Goal: Information Seeking & Learning: Check status

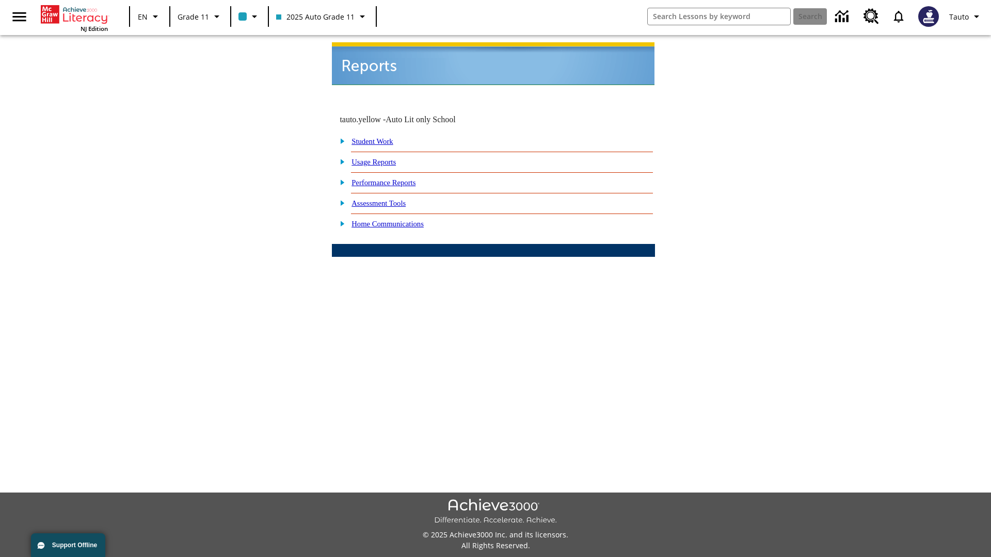
click at [381, 158] on link "Usage Reports" at bounding box center [374, 162] width 44 height 8
click at [0, 0] on link "Which of my students are using the program?" at bounding box center [0, 0] width 0 height 0
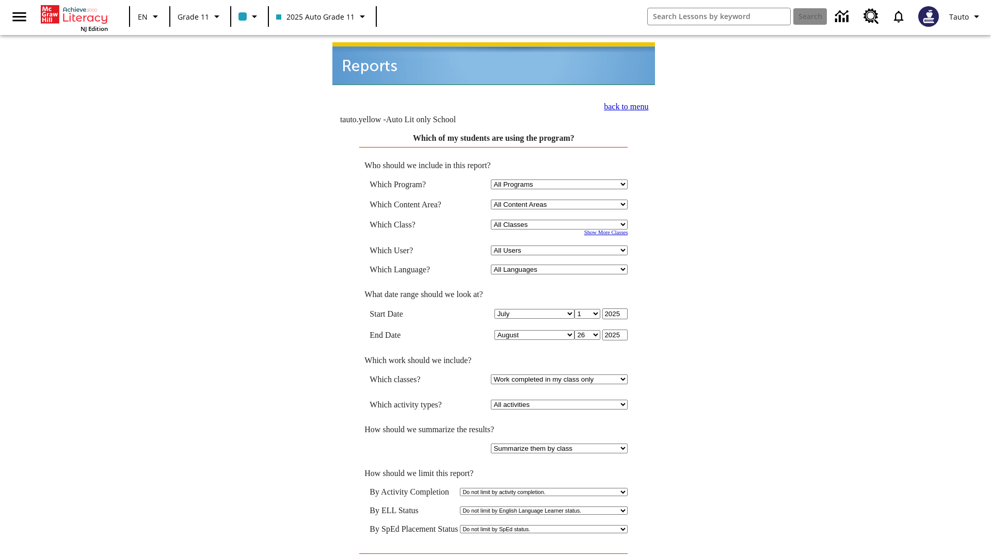
click at [561, 220] on select "Select a Class: All Classes 2025 Auto Grade 11 205 Auto Grade 11 Room 123 Empty…" at bounding box center [559, 225] width 137 height 10
select select "11133141"
click at [561, 246] on select "All Users Puma, Sautoen Puma, Sautoes Puma, Sautoss Twoclasses, Sautoen Twoscho…" at bounding box center [559, 251] width 137 height 10
select select "21437114"
click at [493, 557] on input "View Report" at bounding box center [494, 563] width 50 height 11
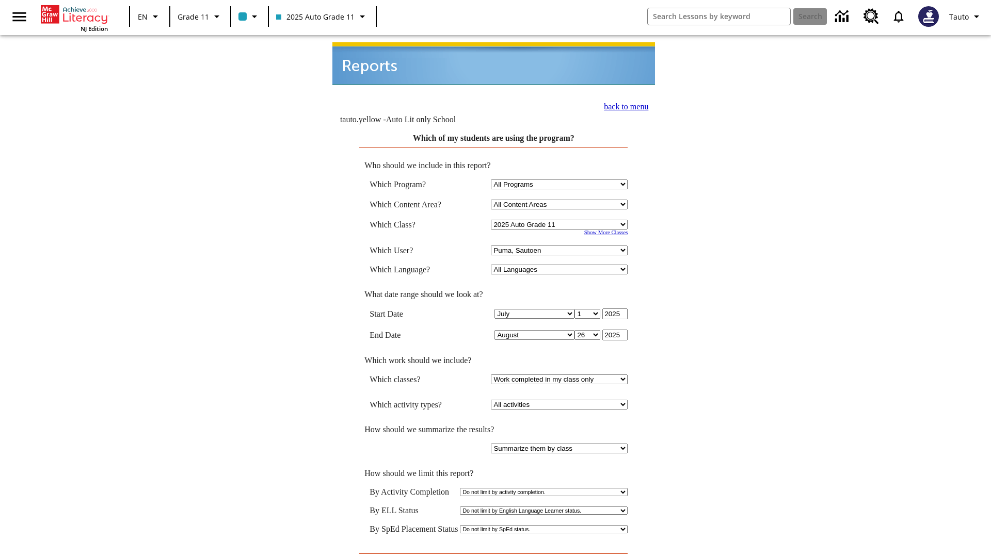
click at [622, 102] on link "back to menu" at bounding box center [626, 106] width 44 height 9
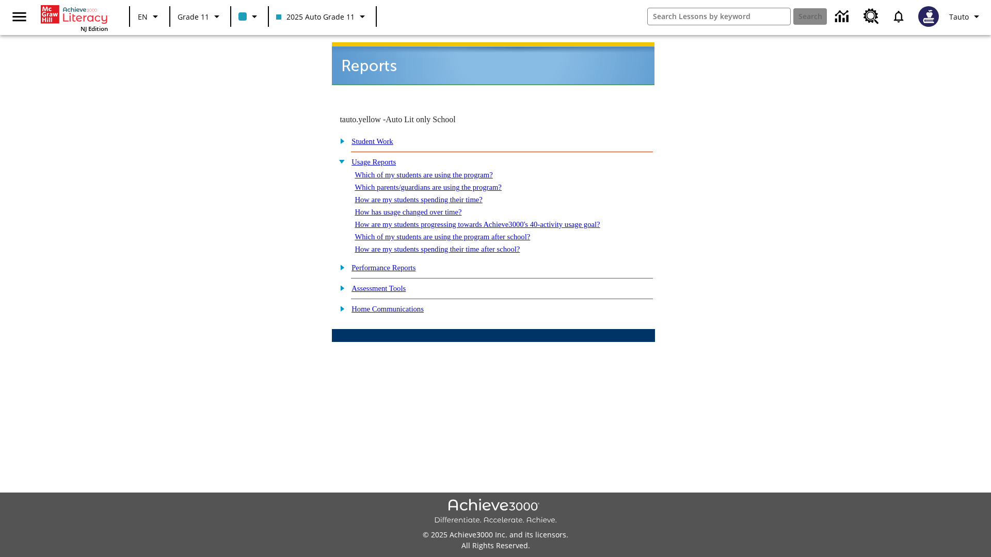
click at [439, 183] on link "Which parents/guardians are using the program?" at bounding box center [428, 187] width 147 height 8
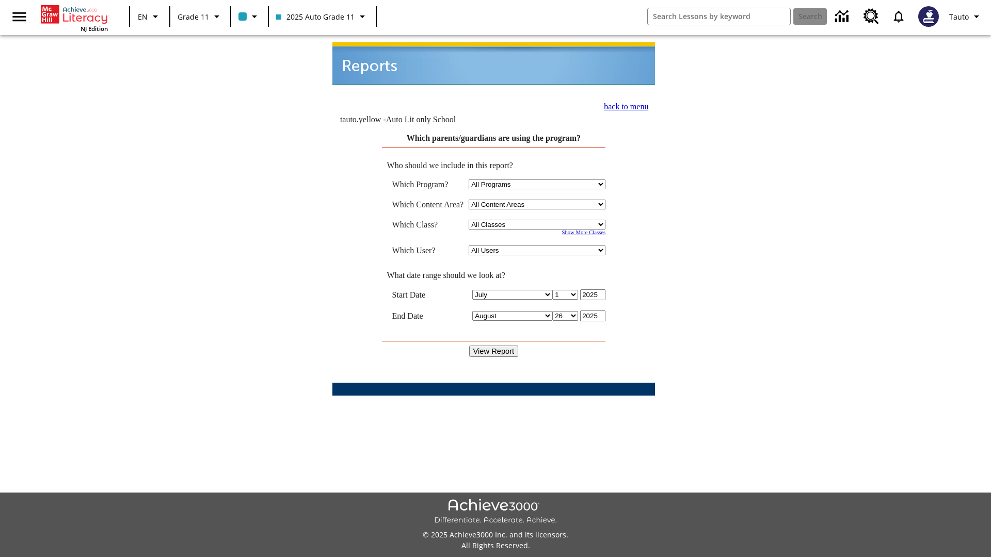
click at [539, 220] on select "Select a Class: All Classes 2025 Auto Grade 11 205 Auto Grade 11 Room 123 Empty…" at bounding box center [537, 225] width 137 height 10
select select "11133141"
click at [539, 246] on select "All Users Puma, Sautoen Puma, Sautoes Puma, Sautoss Twoclasses, Sautoen Twoclas…" at bounding box center [537, 251] width 137 height 10
select select "21437114"
click at [493, 346] on input "View Report" at bounding box center [494, 351] width 50 height 11
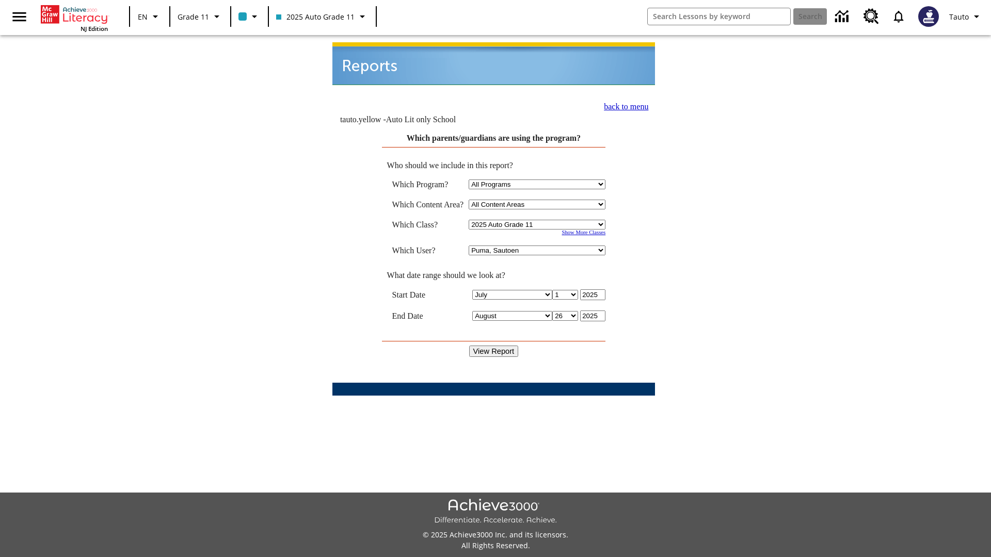
click at [622, 102] on link "back to menu" at bounding box center [626, 106] width 44 height 9
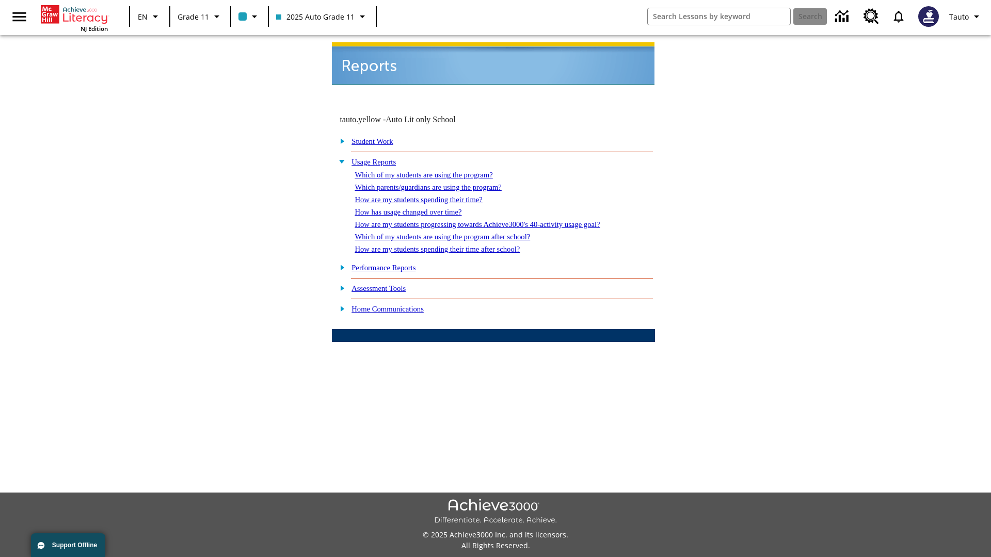
click at [428, 196] on link "How are my students spending their time?" at bounding box center [418, 200] width 127 height 8
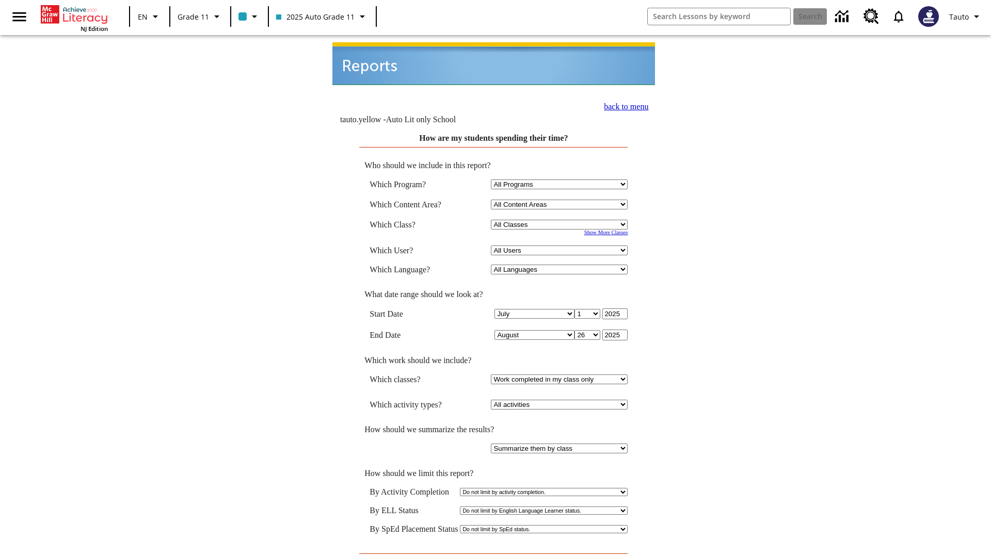
click at [561, 220] on select "Select a Class: All Classes 2025 Auto Grade 11 205 Auto Grade 11 Room 123 Empty…" at bounding box center [559, 225] width 137 height 10
select select "11133141"
click at [561, 246] on select "All Users Puma, Sautoen Puma, Sautoes Puma, Sautoss Twoclasses, Sautoen Twoscho…" at bounding box center [559, 251] width 137 height 10
select select "21437114"
click at [493, 557] on input "View Report" at bounding box center [494, 563] width 50 height 11
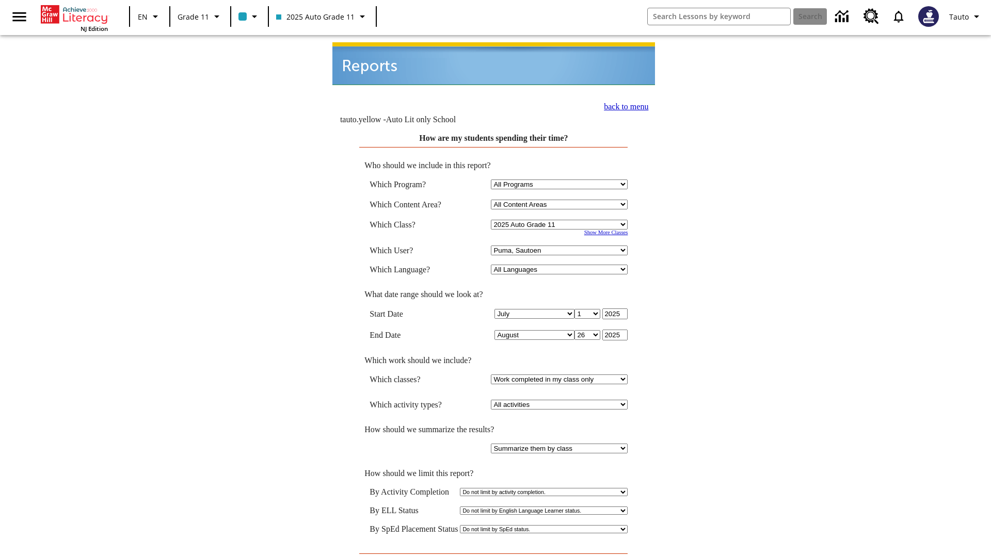
click at [622, 102] on link "back to menu" at bounding box center [626, 106] width 44 height 9
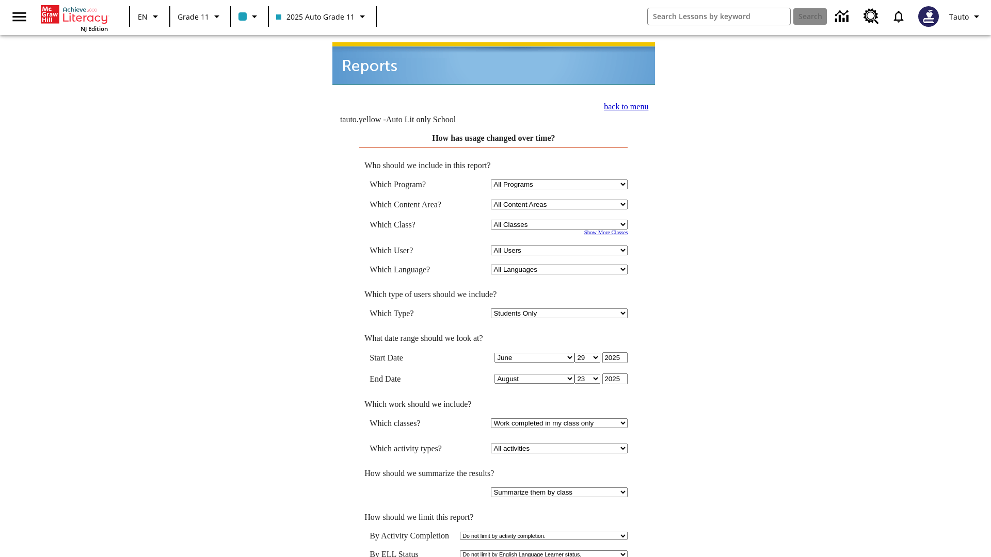
click at [561, 220] on select "Select a Class: All Classes 2025 Auto Grade 11 205 Auto Grade 11 Room 123 Empty…" at bounding box center [559, 225] width 137 height 10
select select "11133141"
select select "21437114"
click at [622, 102] on link "back to menu" at bounding box center [626, 106] width 44 height 9
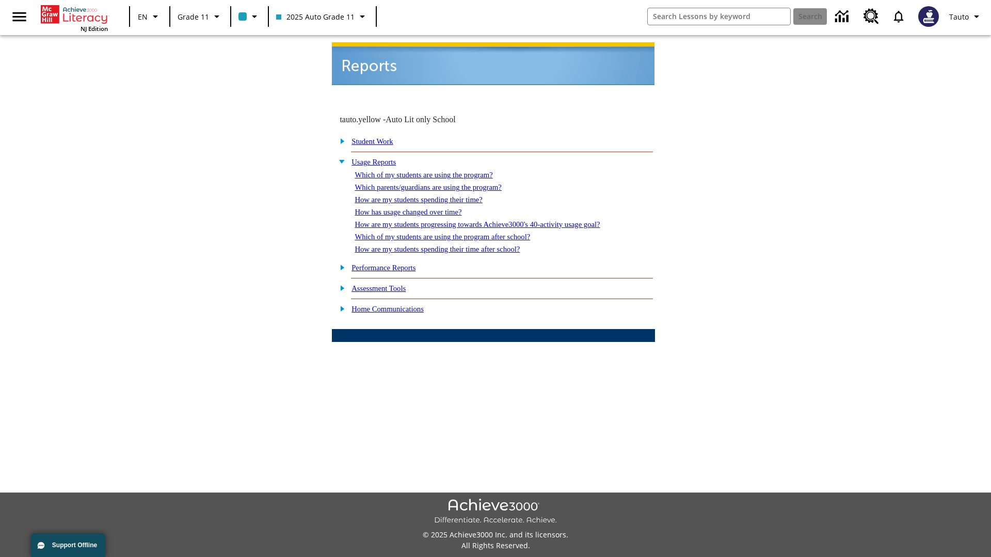
click at [494, 220] on link "How are my students progressing towards Achieve3000's 40-activity usage goal?" at bounding box center [477, 224] width 245 height 8
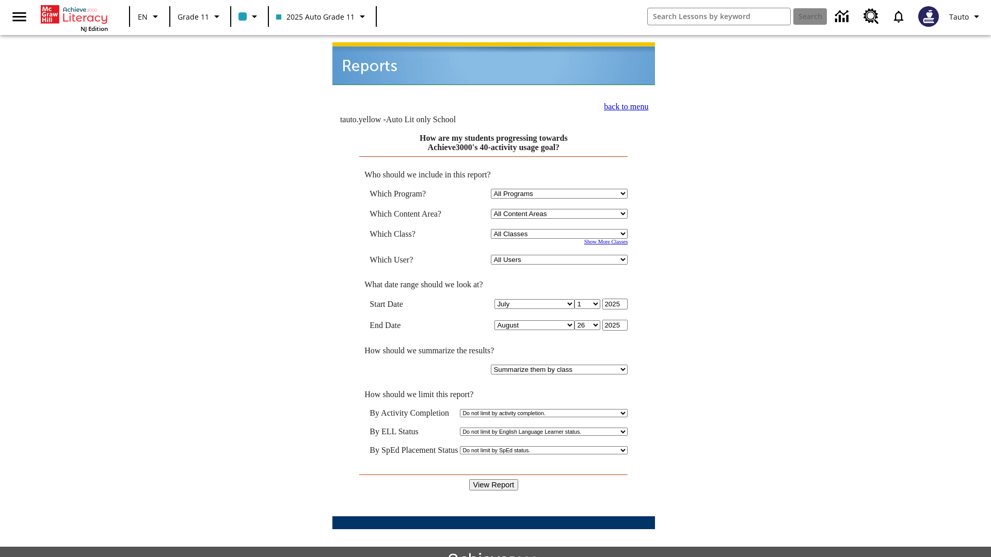
click at [561, 229] on select "Select a Class: All Classes 2025 Auto Grade 11 205 Auto Grade 11 Room 123 Empty…" at bounding box center [559, 234] width 137 height 10
select select "11133141"
click at [561, 255] on select "All Users Puma, Sautoen Puma, Sautoes Puma, Sautoss Twoclasses, Sautoen Twoscho…" at bounding box center [559, 260] width 137 height 10
select select "21437114"
click at [493, 480] on input "View Report" at bounding box center [494, 485] width 50 height 11
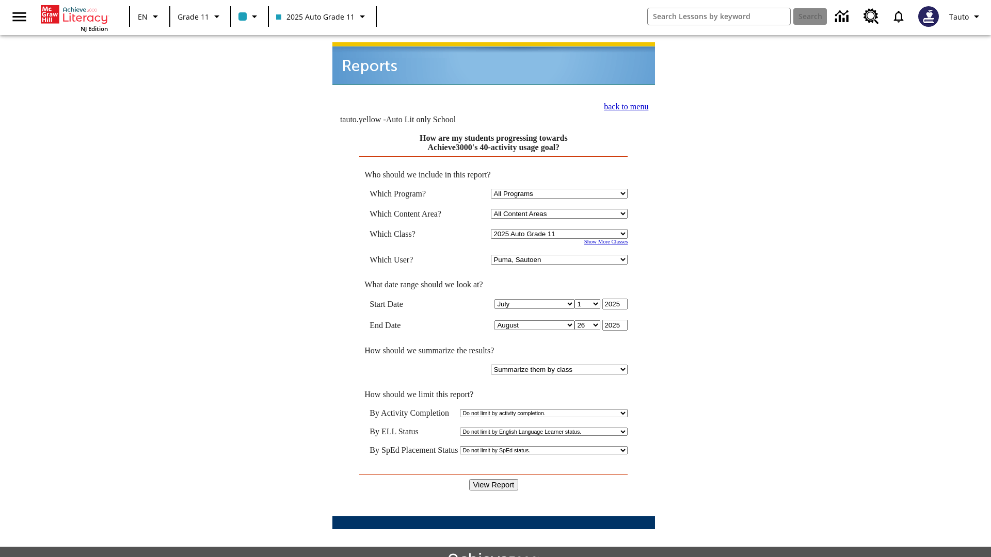
click at [622, 102] on link "back to menu" at bounding box center [626, 106] width 44 height 9
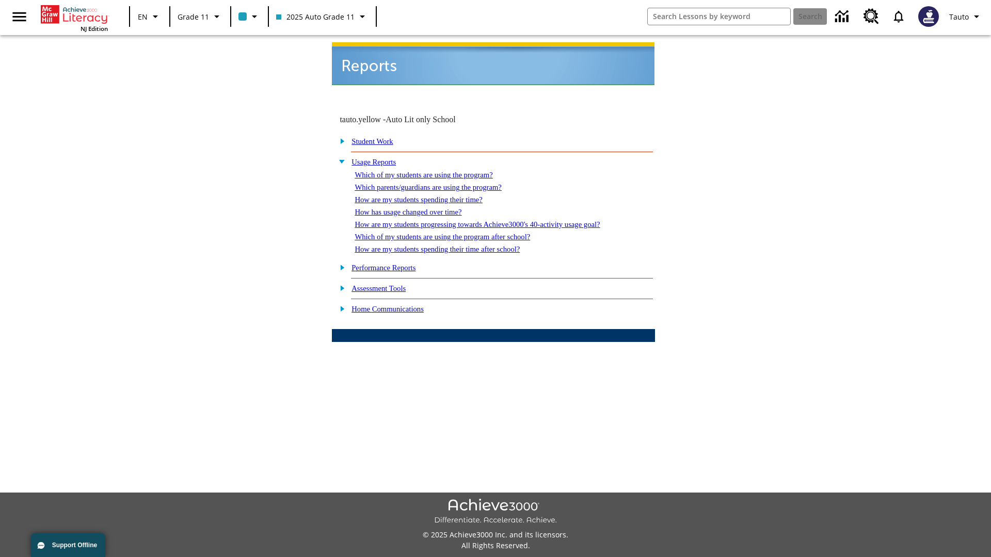
click at [455, 233] on link "Which of my students are using the program after school?" at bounding box center [442, 237] width 175 height 8
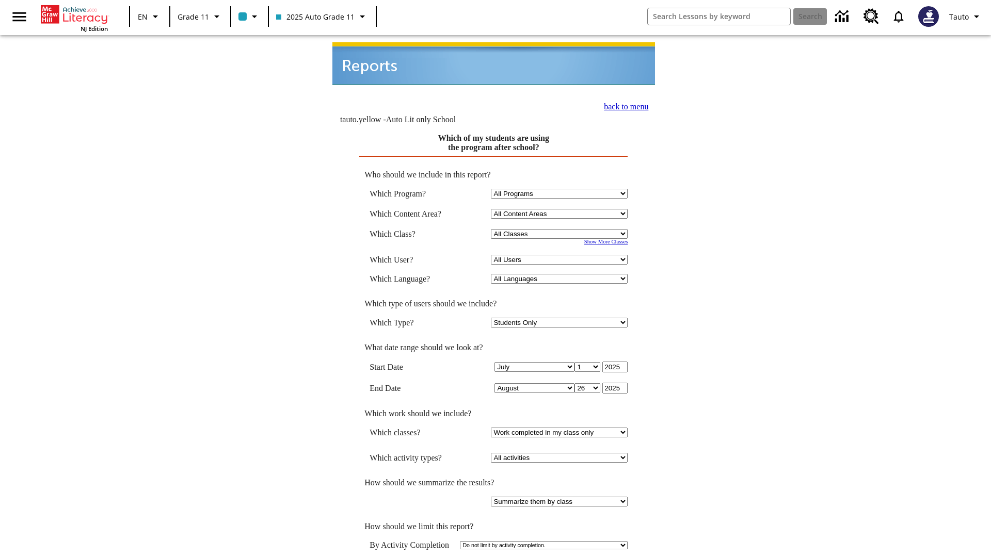
click at [561, 229] on select "Select a Class: All Classes 2025 Auto Grade 11 205 Auto Grade 11 Room 123 Empty…" at bounding box center [559, 234] width 137 height 10
select select "11133141"
click at [561, 255] on select "All Users Puma, Sautoen Puma, Sautoes Puma, Sautoss Twoclasses, Sautoen Twoscho…" at bounding box center [559, 260] width 137 height 10
select select "21437114"
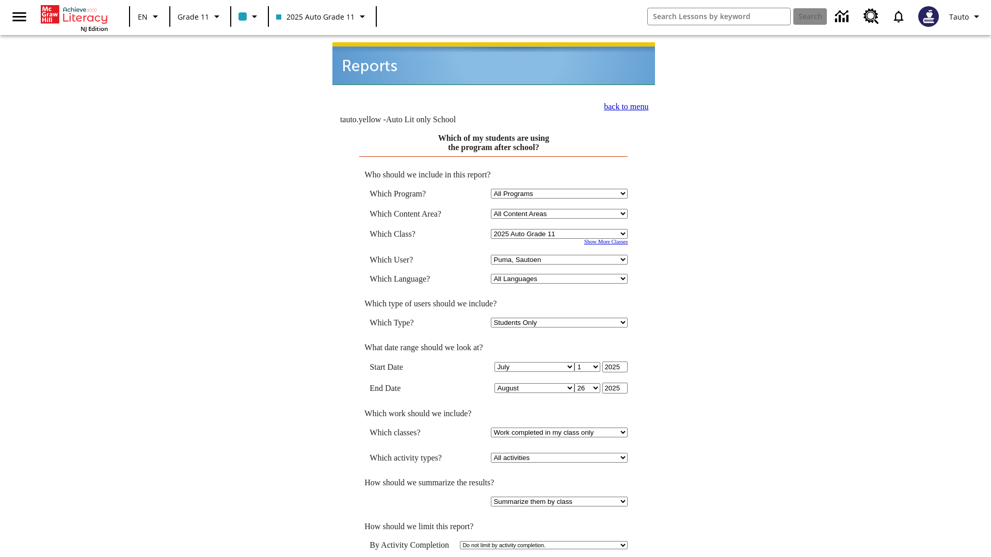
scroll to position [1, 0]
click at [622, 101] on link "back to menu" at bounding box center [626, 105] width 44 height 9
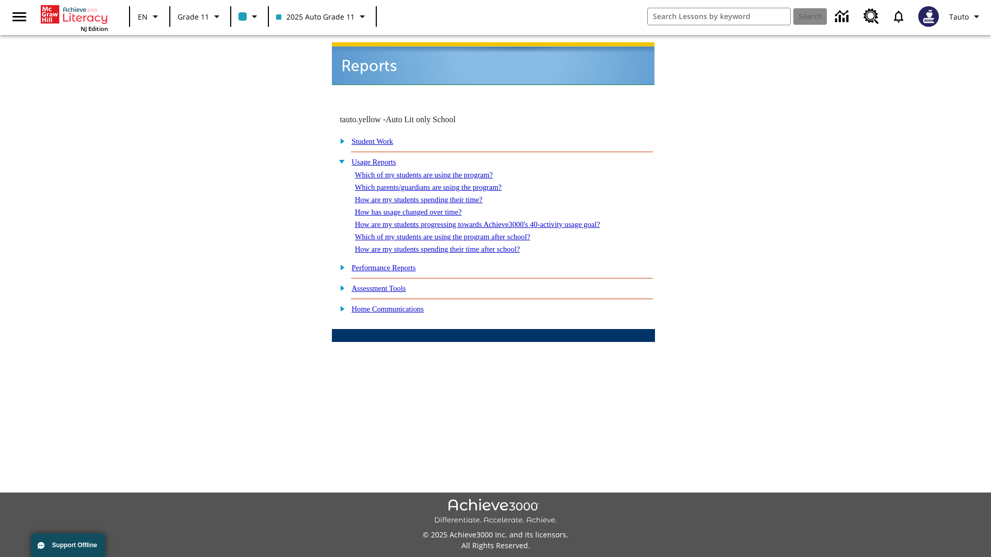
click at [449, 245] on link "How are my students spending their time after school?" at bounding box center [437, 249] width 165 height 8
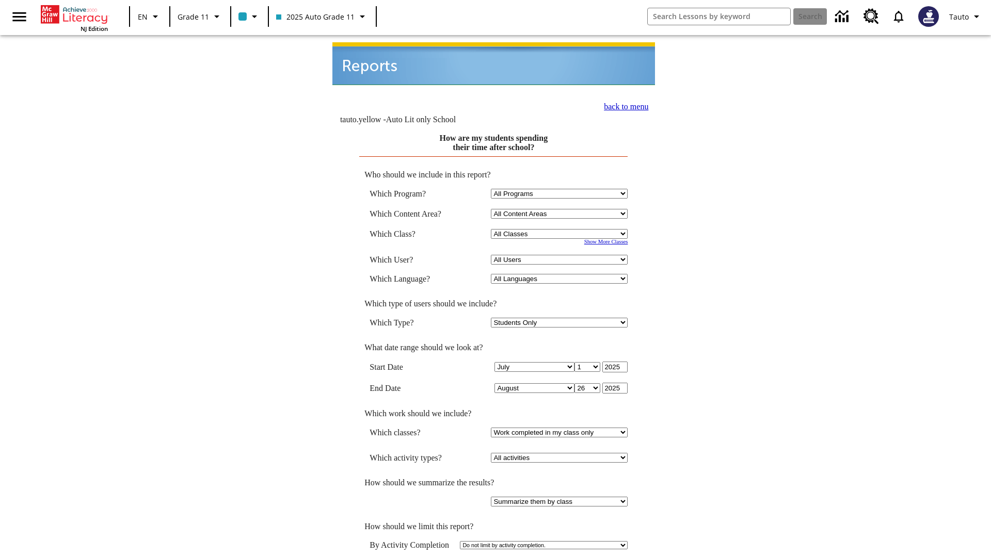
click at [561, 229] on select "Select a Class: All Classes 2025 Auto Grade 11 205 Auto Grade 11 Room 123 Empty…" at bounding box center [559, 234] width 137 height 10
select select "11133141"
click at [561, 255] on select "All Users Puma, Sautoen Puma, Sautoes Puma, Sautoss Twoclasses, Sautoen Twoscho…" at bounding box center [559, 260] width 137 height 10
select select "21437114"
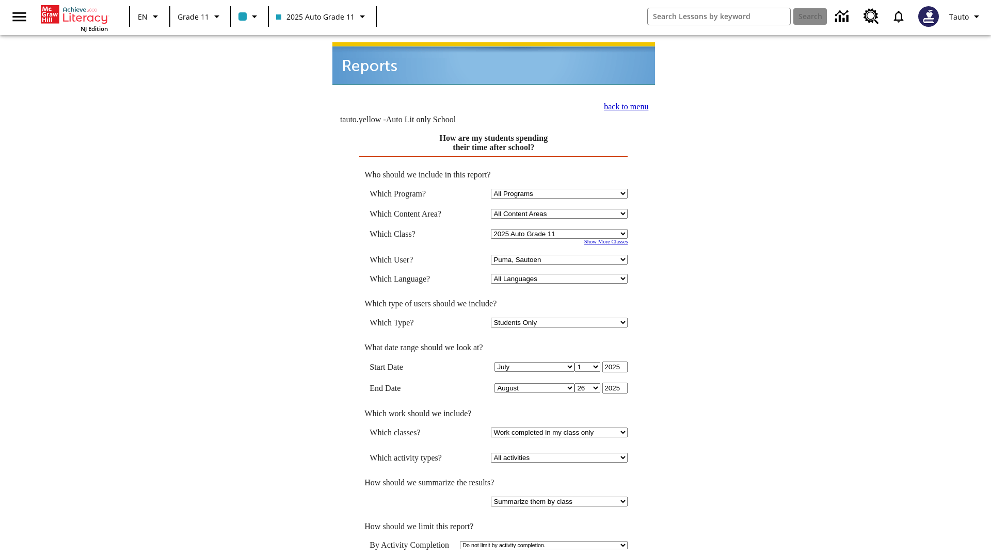
scroll to position [1, 0]
click at [622, 101] on link "back to menu" at bounding box center [626, 105] width 44 height 9
